Goal: Task Accomplishment & Management: Manage account settings

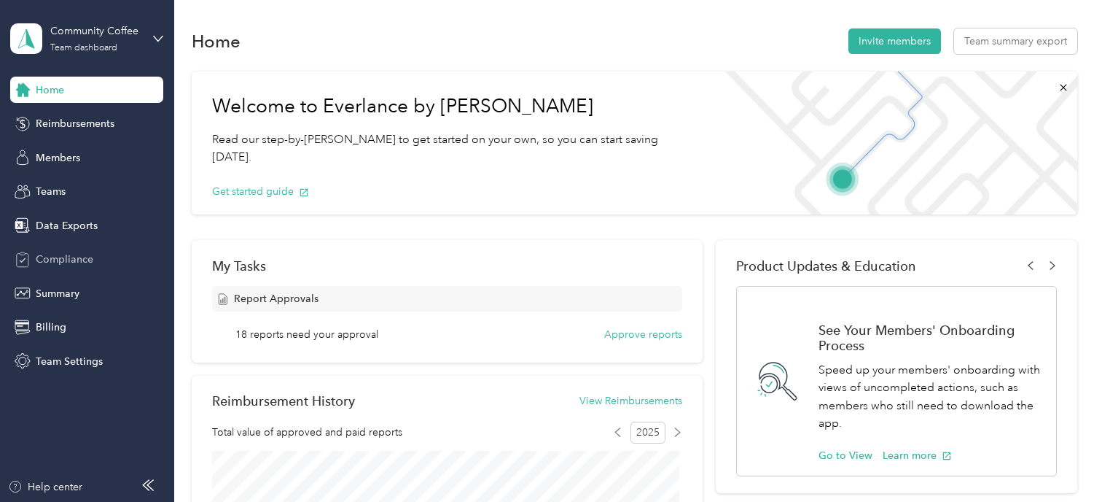
click at [55, 267] on div "Compliance" at bounding box center [86, 259] width 153 height 26
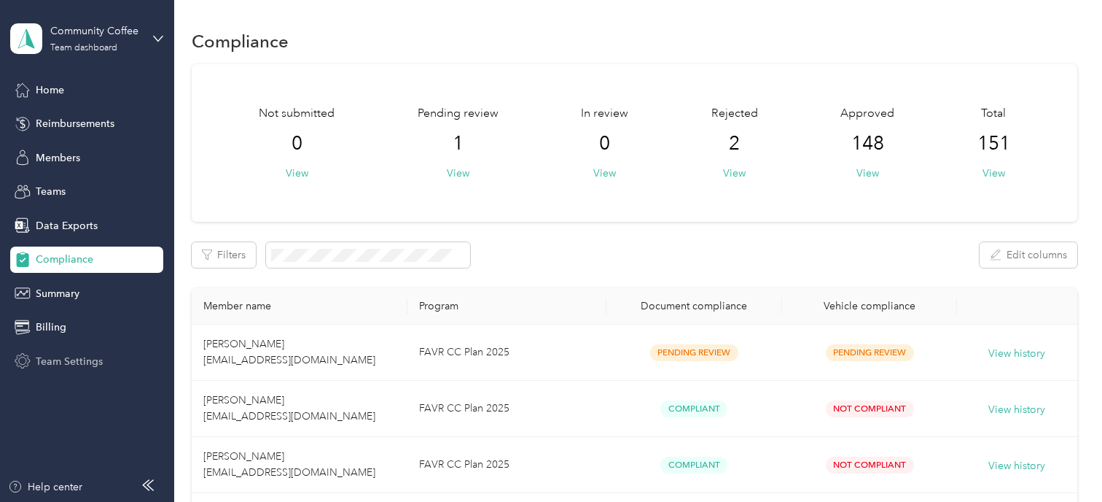
click at [60, 358] on span "Team Settings" at bounding box center [69, 361] width 67 height 15
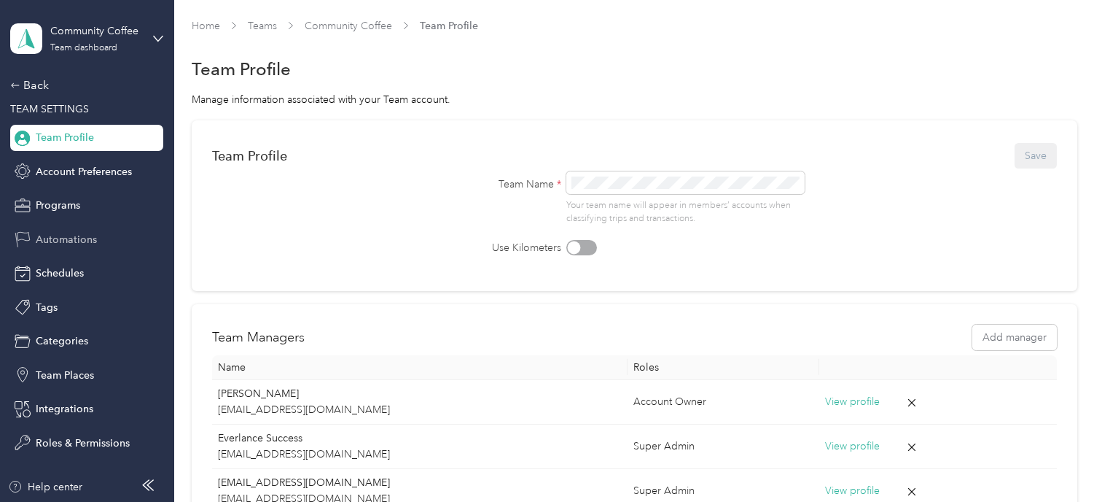
click at [90, 238] on span "Automations" at bounding box center [66, 239] width 61 height 15
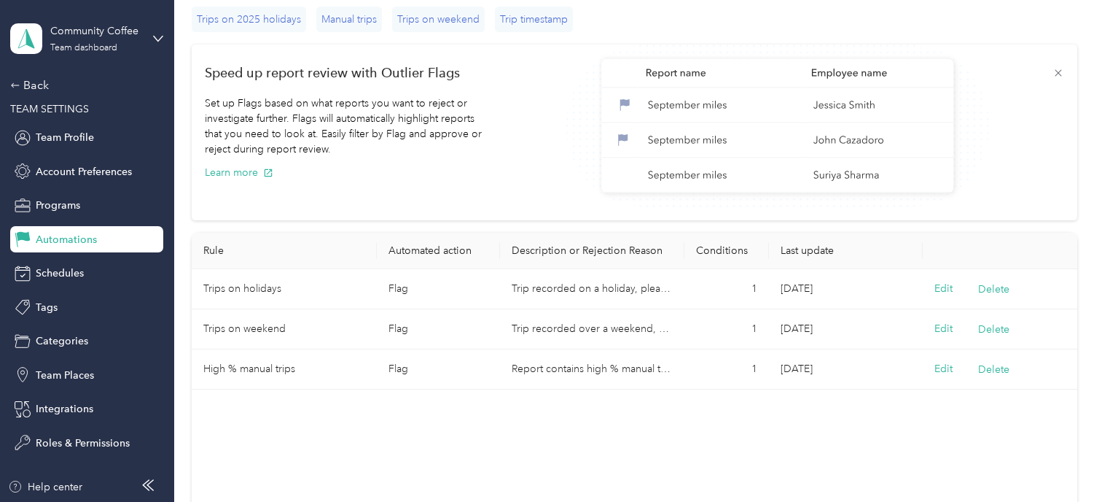
scroll to position [146, 0]
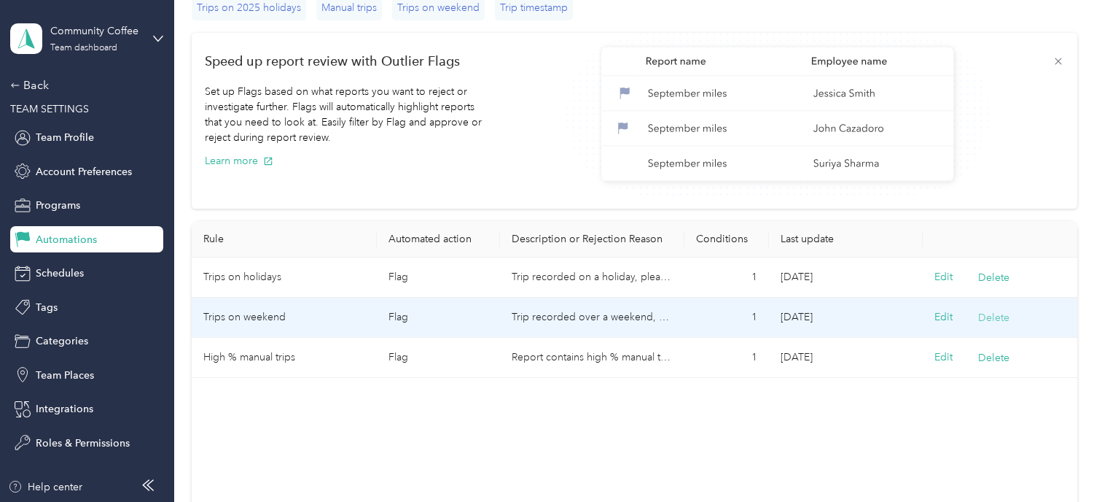
click at [991, 320] on button "Delete" at bounding box center [993, 317] width 31 height 15
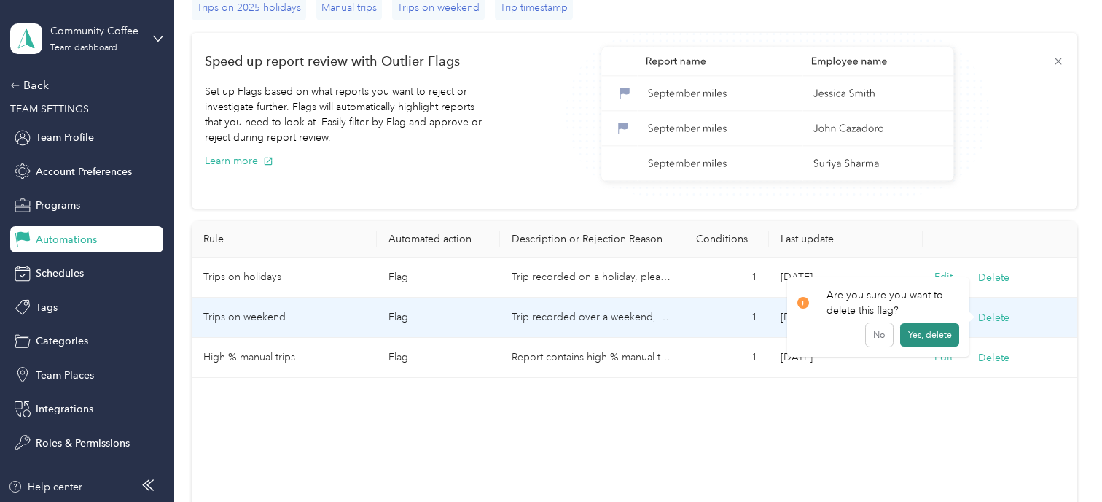
click at [930, 338] on button "Yes, delete" at bounding box center [929, 334] width 59 height 23
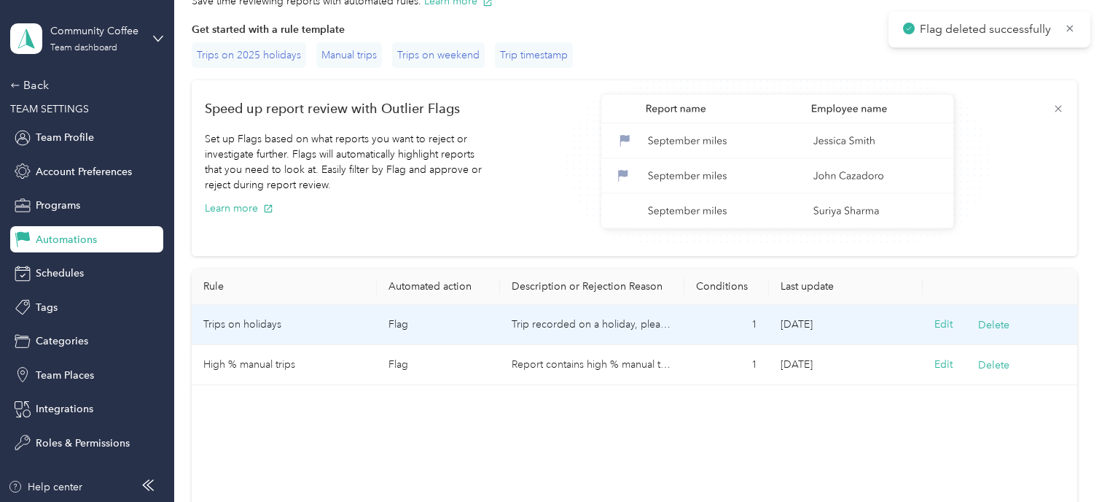
scroll to position [73, 0]
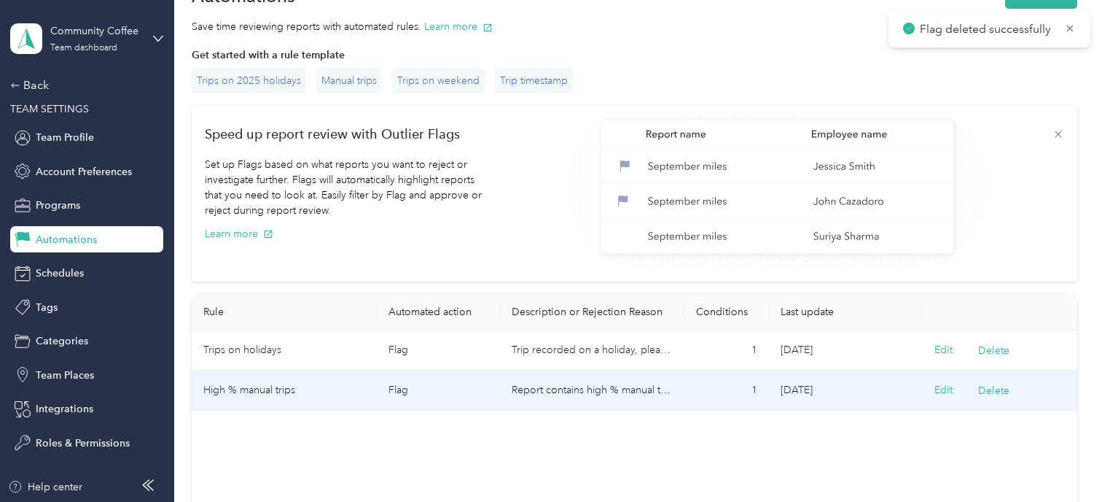
click at [578, 400] on td "Report contains high % manual trips; please review/revise and add report commen…" at bounding box center [592, 390] width 184 height 40
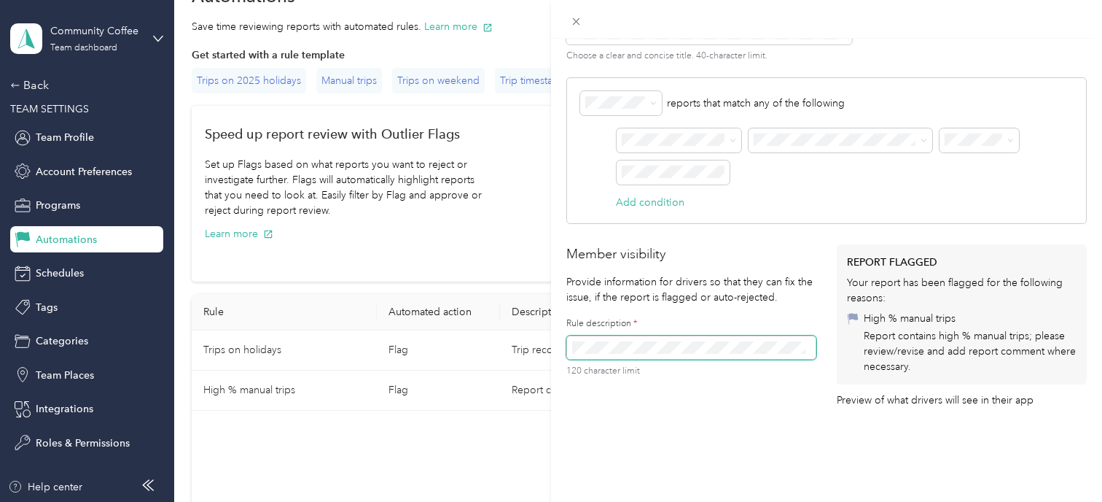
scroll to position [0, 230]
click at [851, 335] on div "Member visibility Provide information for drivers so that they can fix the issu…" at bounding box center [826, 325] width 520 height 163
click at [703, 399] on div "Edit rule Save How to create a flag 1 Select the object 2 Select what attribute…" at bounding box center [826, 290] width 551 height 502
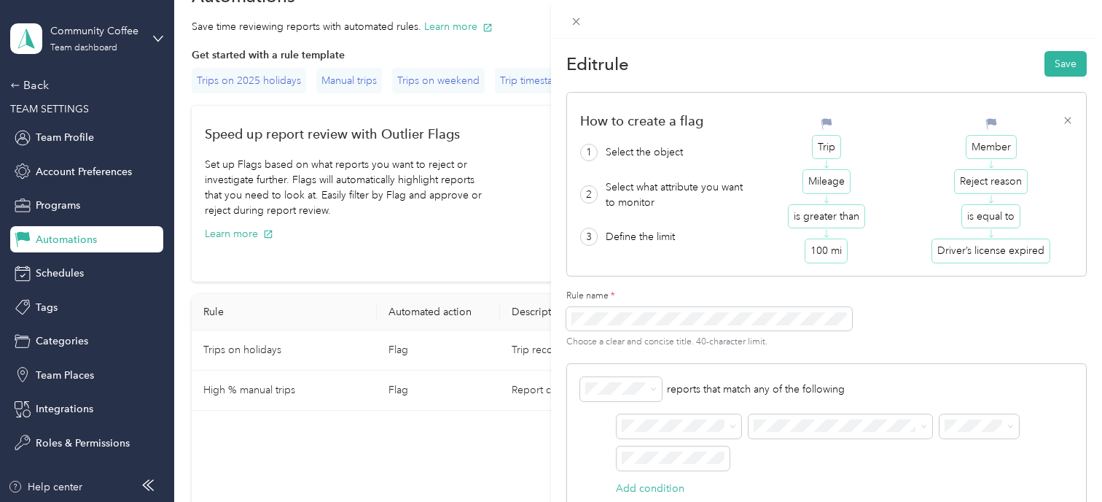
scroll to position [0, 0]
click at [1061, 69] on button "Save" at bounding box center [1066, 65] width 42 height 26
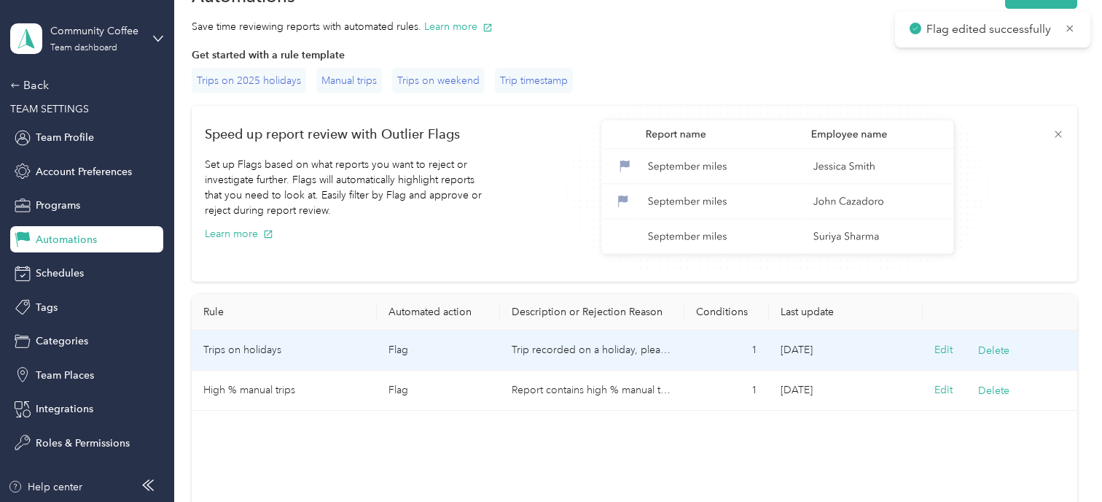
click at [584, 356] on td "Trip recorded on a holiday, please remove" at bounding box center [592, 350] width 184 height 40
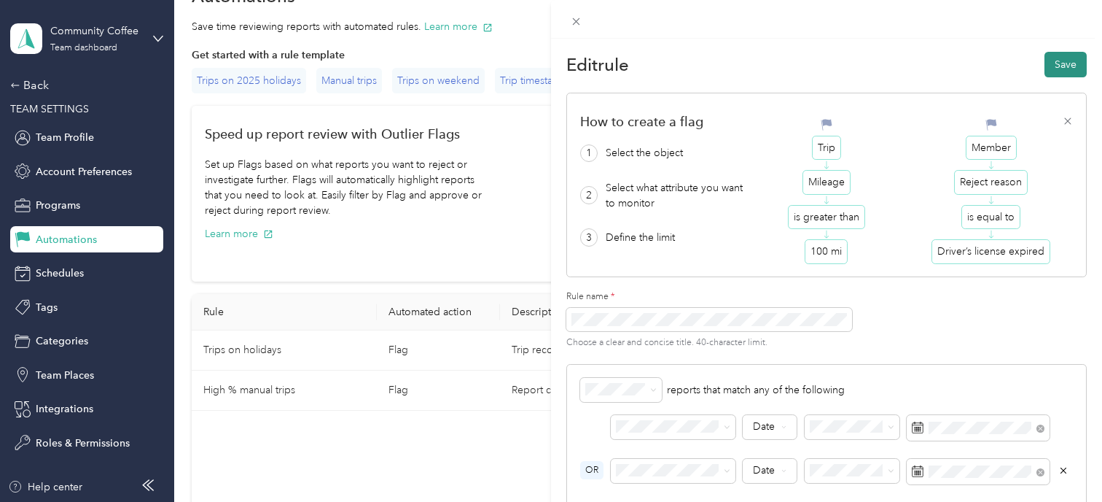
click at [1058, 54] on button "Save" at bounding box center [1066, 65] width 42 height 26
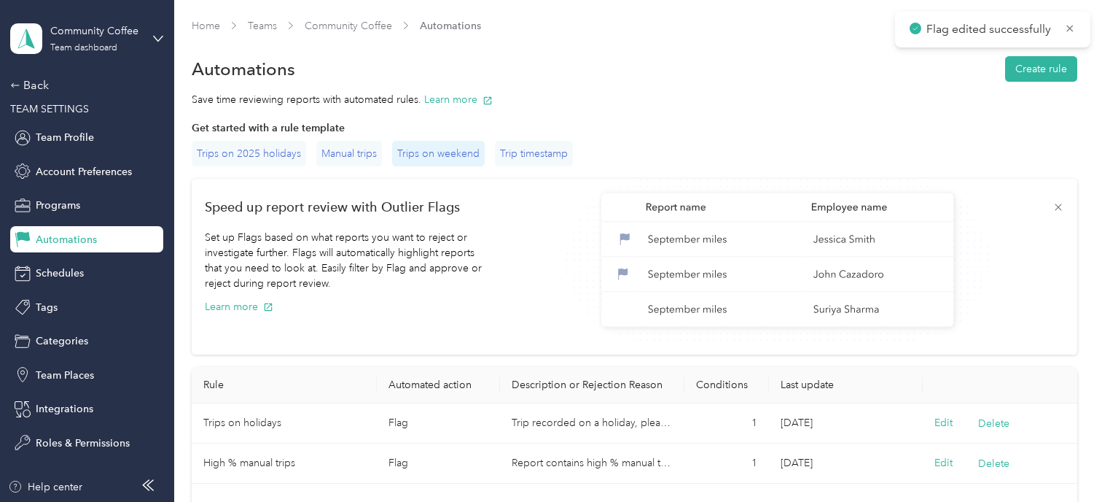
click at [445, 157] on div "Trips on weekend" at bounding box center [438, 154] width 93 height 26
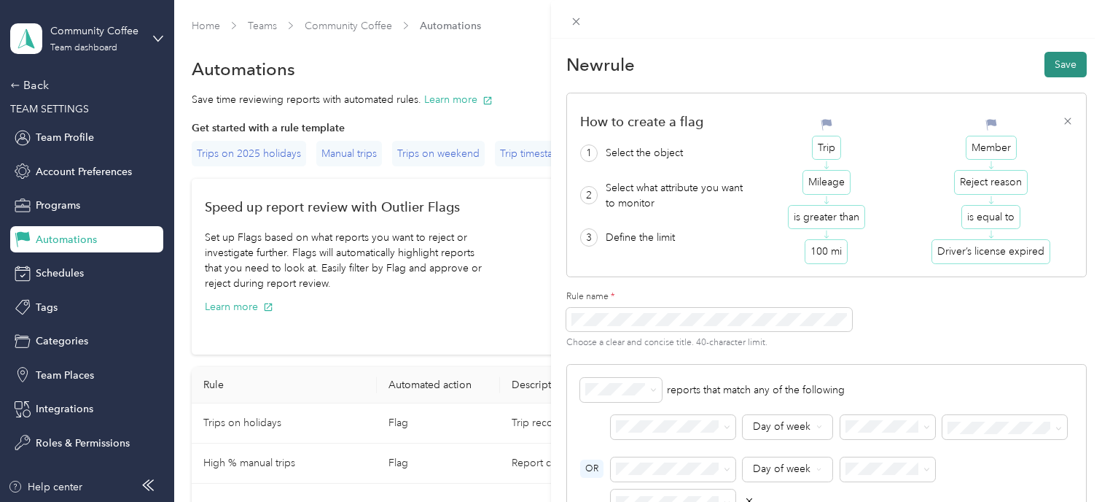
click at [1064, 52] on button "Save" at bounding box center [1066, 65] width 42 height 26
